Goal: Information Seeking & Learning: Learn about a topic

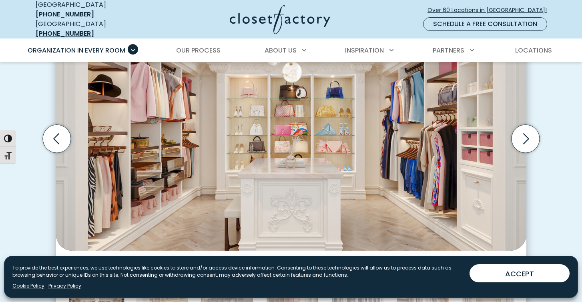
scroll to position [298, 0]
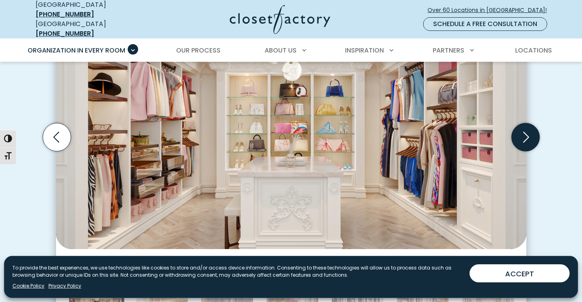
click at [527, 135] on icon "Next slide" at bounding box center [526, 137] width 28 height 28
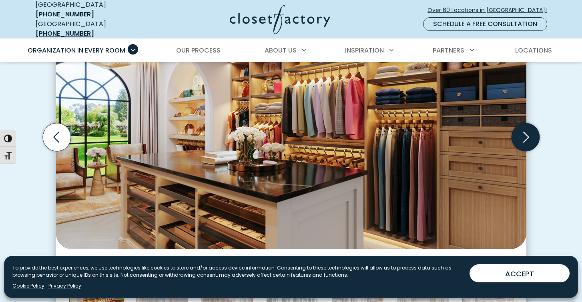
click at [526, 134] on icon "Next slide" at bounding box center [526, 137] width 28 height 28
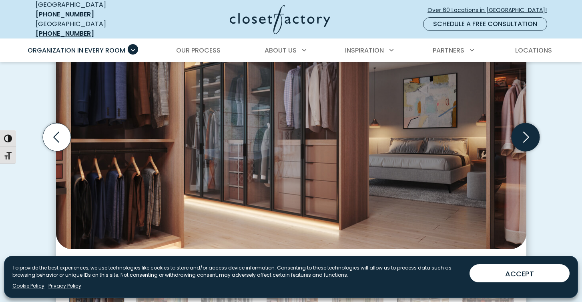
click at [526, 134] on icon "Next slide" at bounding box center [526, 137] width 28 height 28
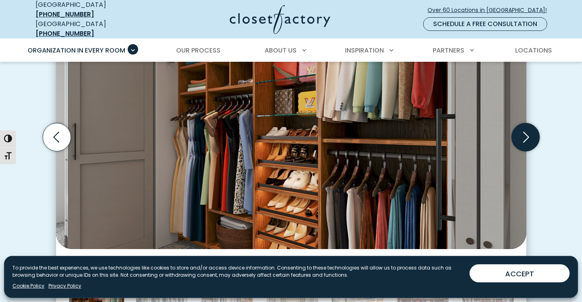
click at [529, 131] on icon "Next slide" at bounding box center [526, 137] width 28 height 28
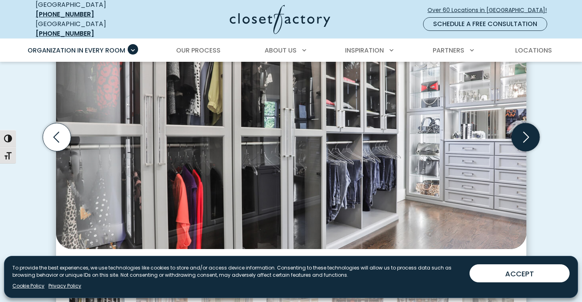
click at [530, 131] on icon "Next slide" at bounding box center [526, 137] width 28 height 28
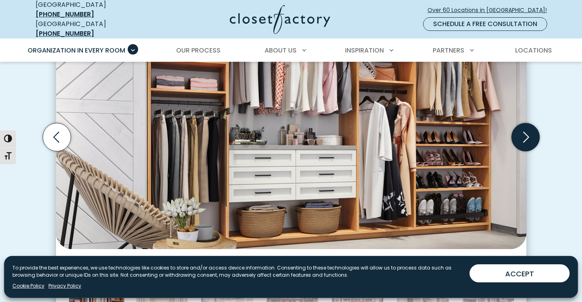
click at [531, 131] on icon "Next slide" at bounding box center [526, 137] width 28 height 28
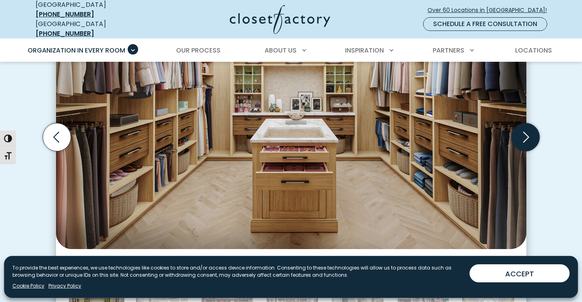
click at [531, 133] on icon "Next slide" at bounding box center [526, 137] width 28 height 28
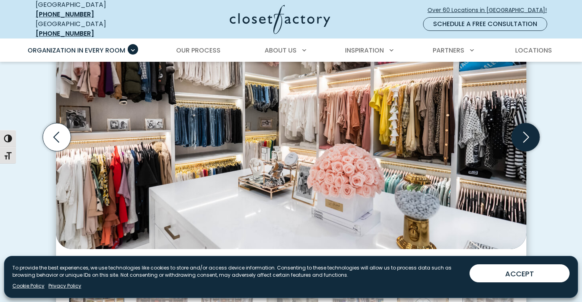
click at [531, 131] on icon "Next slide" at bounding box center [526, 137] width 28 height 28
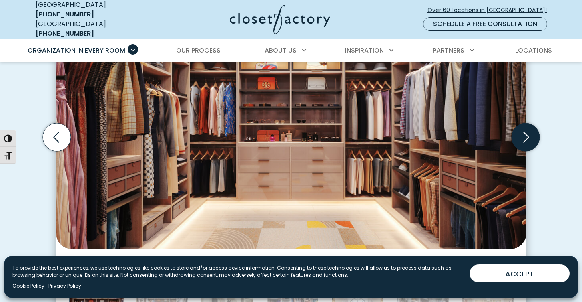
click at [531, 131] on icon "Next slide" at bounding box center [526, 137] width 28 height 28
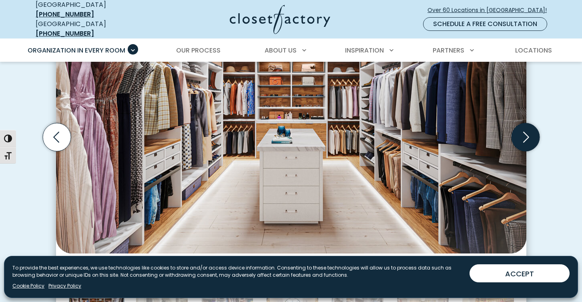
click at [531, 131] on icon "Next slide" at bounding box center [526, 137] width 28 height 28
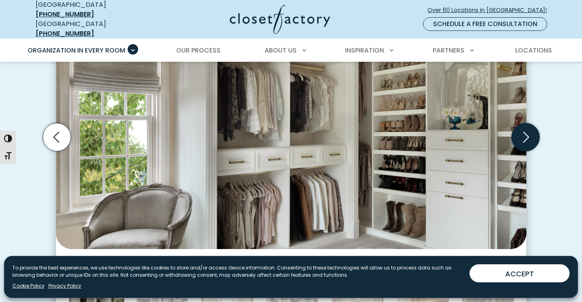
click at [530, 129] on icon "Next slide" at bounding box center [526, 137] width 28 height 28
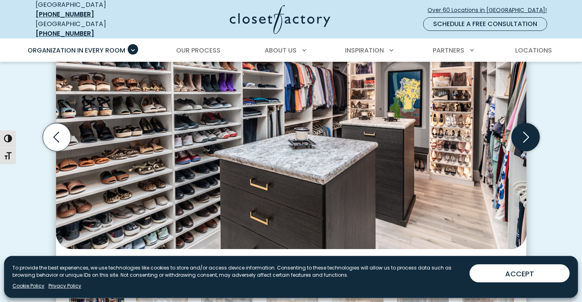
click at [530, 129] on icon "Next slide" at bounding box center [526, 137] width 28 height 28
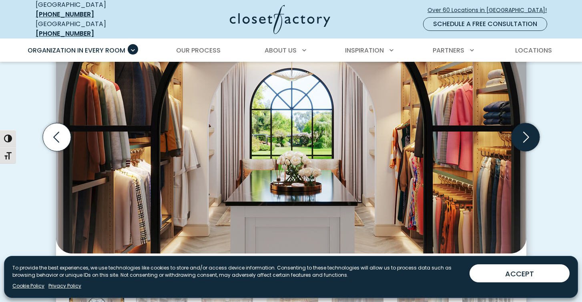
click at [530, 129] on icon "Next slide" at bounding box center [526, 137] width 28 height 28
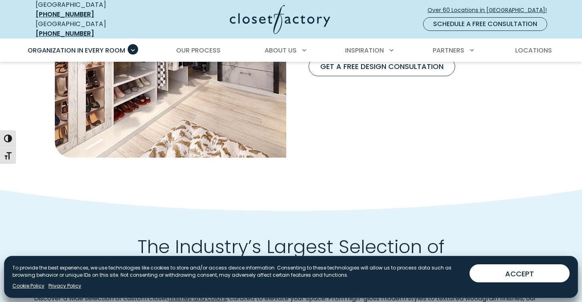
scroll to position [837, 0]
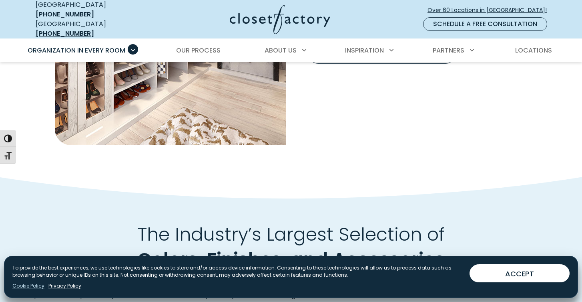
click at [37, 286] on link "Cookie Policy" at bounding box center [28, 285] width 32 height 7
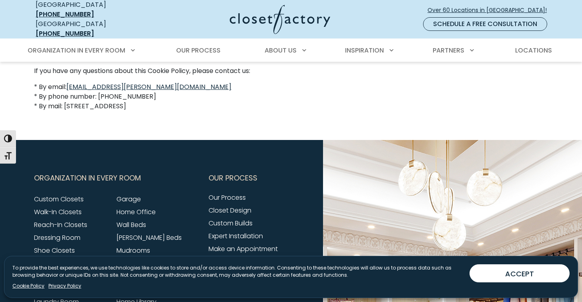
scroll to position [794, 0]
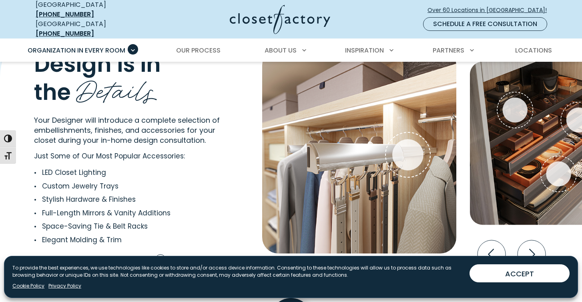
scroll to position [1484, 0]
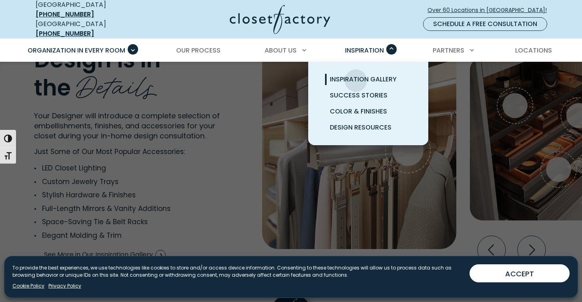
click at [356, 75] on span "Inspiration Gallery" at bounding box center [363, 79] width 67 height 9
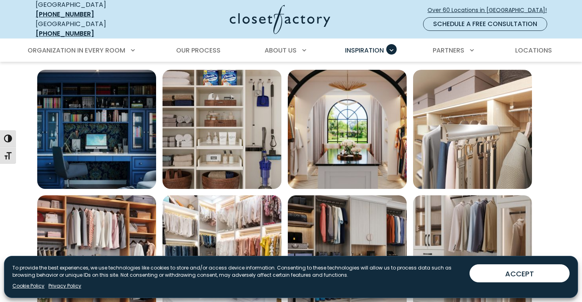
scroll to position [271, 0]
